Goal: Entertainment & Leisure: Consume media (video, audio)

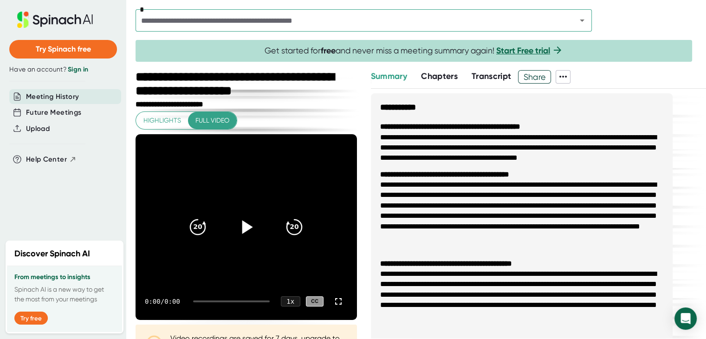
click at [229, 230] on div at bounding box center [246, 227] width 39 height 39
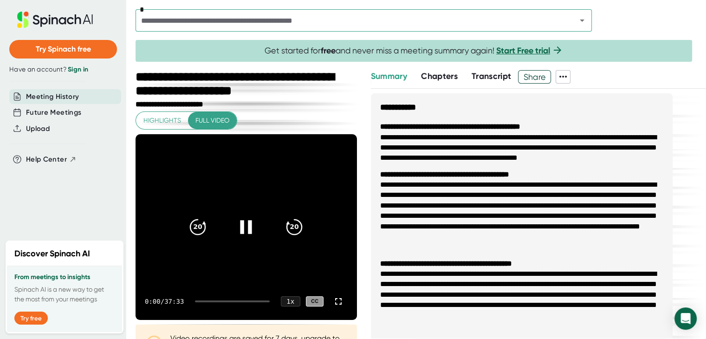
click at [241, 225] on icon at bounding box center [246, 227] width 23 height 23
click at [245, 229] on icon at bounding box center [246, 227] width 23 height 23
click at [248, 229] on icon at bounding box center [246, 227] width 23 height 23
click at [245, 222] on icon at bounding box center [246, 227] width 23 height 23
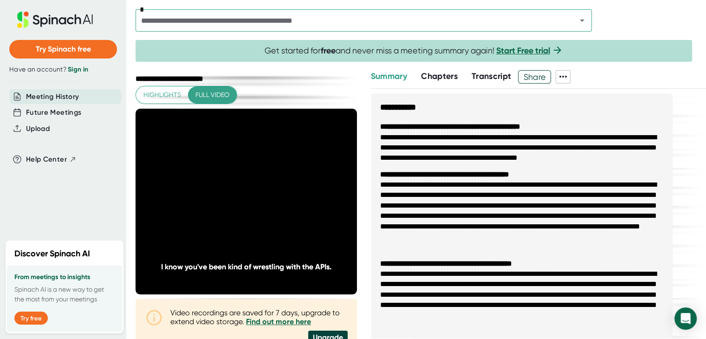
scroll to position [22, 0]
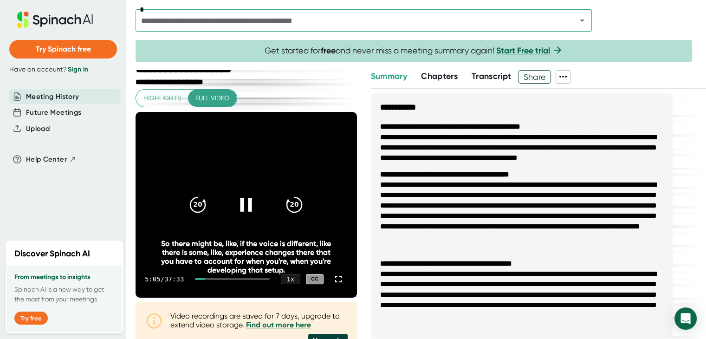
click at [246, 190] on div at bounding box center [246, 204] width 39 height 39
click at [249, 202] on icon at bounding box center [246, 204] width 23 height 23
click at [250, 195] on icon at bounding box center [246, 204] width 23 height 23
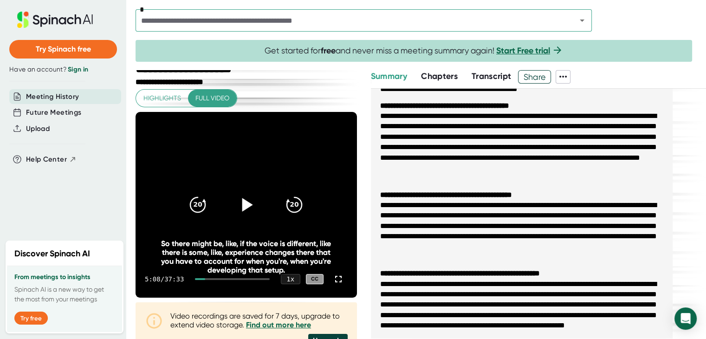
scroll to position [82, 0]
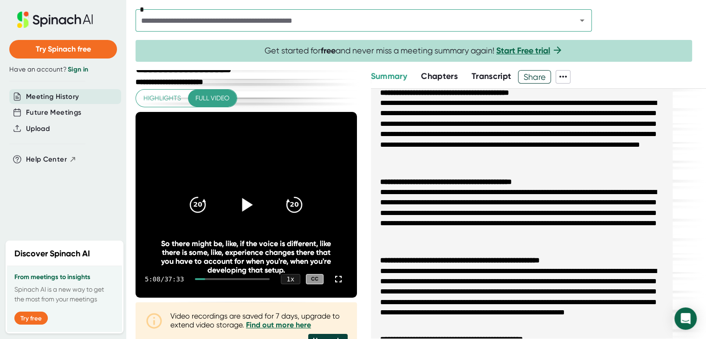
click at [250, 196] on icon at bounding box center [246, 204] width 23 height 23
click at [249, 201] on icon at bounding box center [246, 204] width 23 height 23
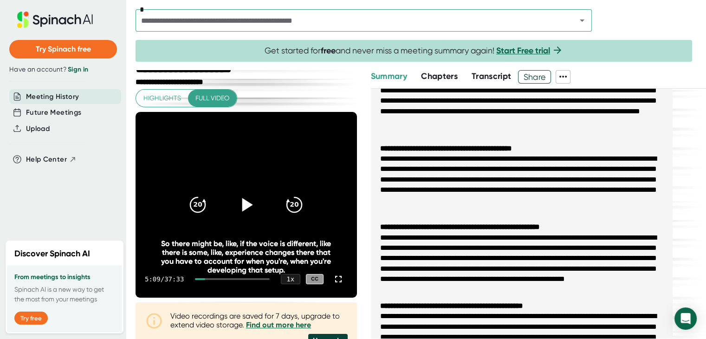
scroll to position [117, 0]
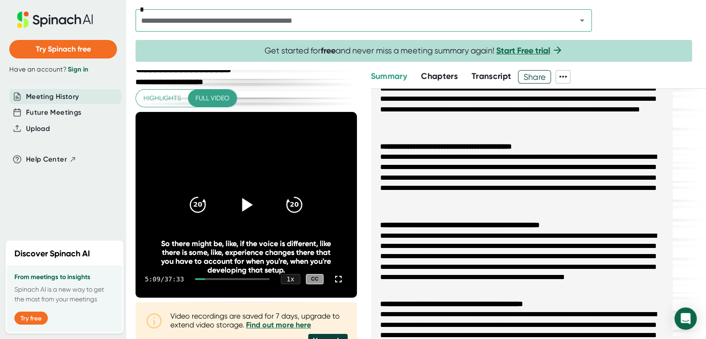
click at [238, 200] on icon at bounding box center [246, 204] width 23 height 23
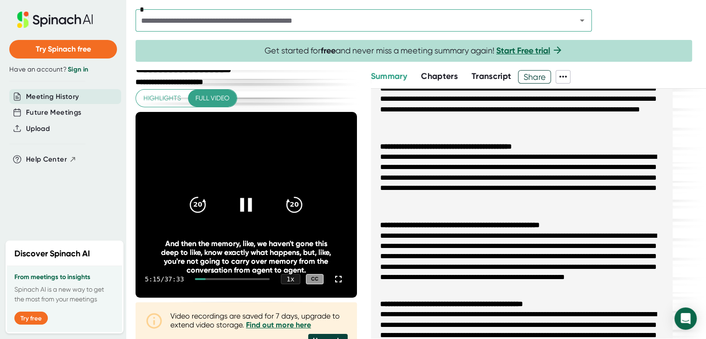
click at [242, 200] on icon at bounding box center [246, 204] width 23 height 23
click at [227, 199] on div at bounding box center [246, 204] width 39 height 39
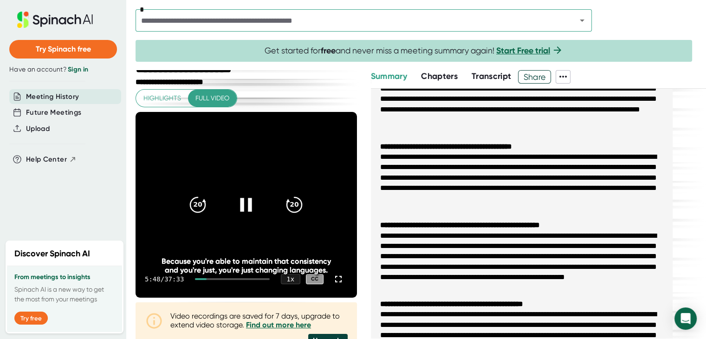
click at [249, 205] on icon at bounding box center [246, 204] width 23 height 23
drag, startPoint x: 314, startPoint y: 201, endPoint x: 368, endPoint y: 243, distance: 68.5
click at [367, 240] on div "**********" at bounding box center [421, 204] width 571 height 269
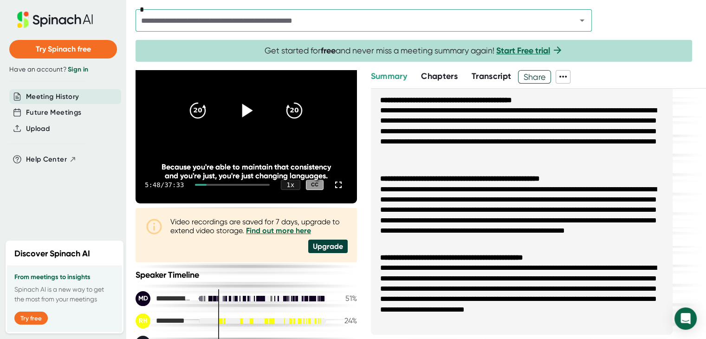
scroll to position [232, 0]
